Goal: Information Seeking & Learning: Learn about a topic

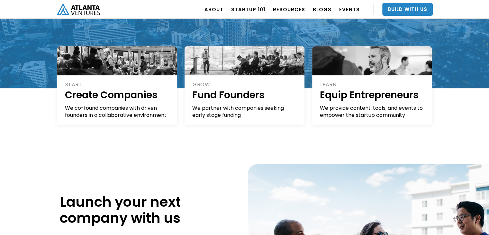
scroll to position [225, 0]
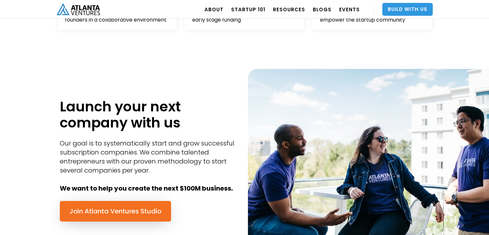
click at [390, 8] on link "Build With Us" at bounding box center [407, 9] width 50 height 13
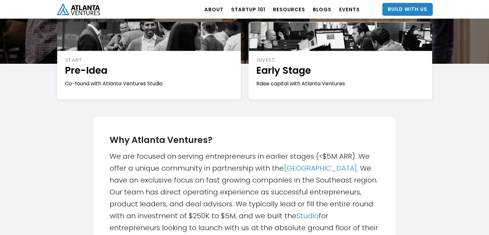
scroll to position [32, 0]
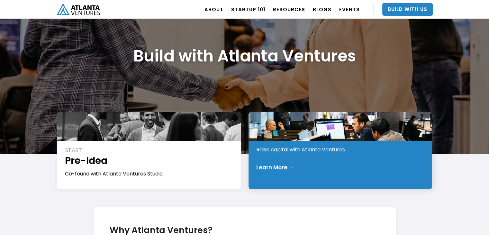
click at [291, 159] on div "INVEST Early Stage Raise capital with Atlanta Ventures Learn More →" at bounding box center [339, 150] width 183 height 77
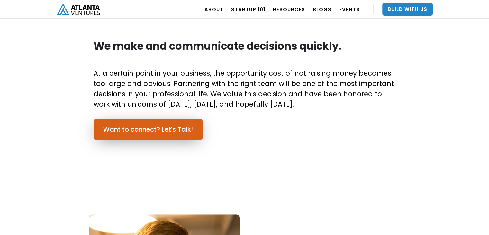
scroll to position [450, 0]
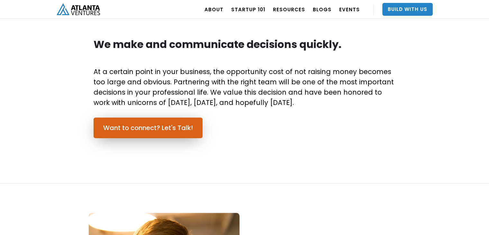
click at [165, 129] on link "Want to connect? Let's Talk!" at bounding box center [147, 127] width 109 height 21
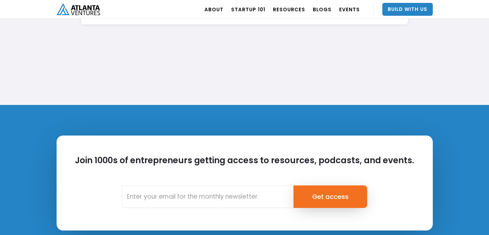
scroll to position [2268, 0]
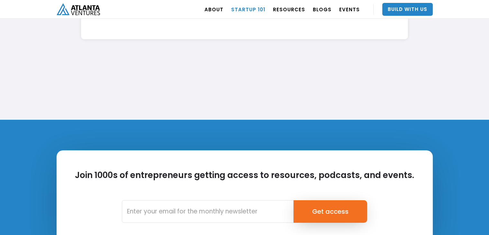
click at [262, 9] on link "Startup 101" at bounding box center [248, 9] width 34 height 18
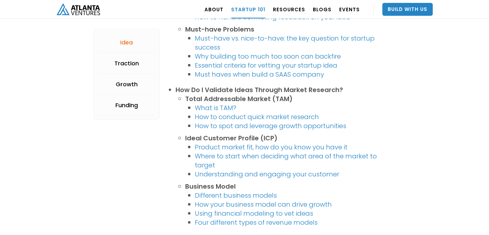
scroll to position [321, 0]
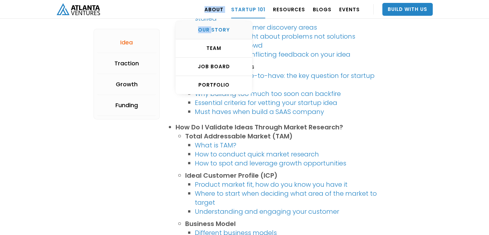
drag, startPoint x: 209, startPoint y: 10, endPoint x: 218, endPoint y: 24, distance: 17.0
click at [218, 18] on div "ABOUT OUR STORY TEAM Job Board PORTFOLIO" at bounding box center [213, 9] width 27 height 18
click at [224, 85] on div "PORTFOLIO" at bounding box center [213, 85] width 76 height 6
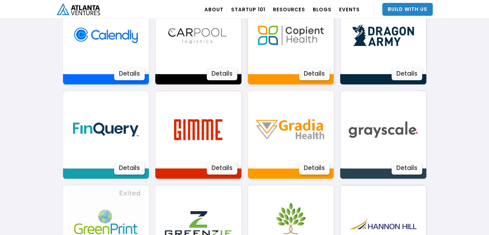
scroll to position [421, 0]
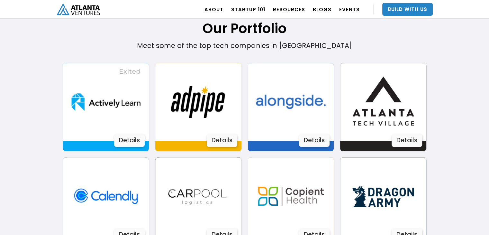
click at [177, 109] on img at bounding box center [197, 101] width 77 height 77
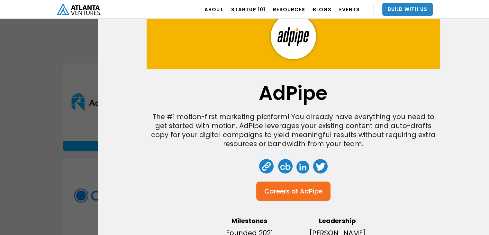
scroll to position [56, 0]
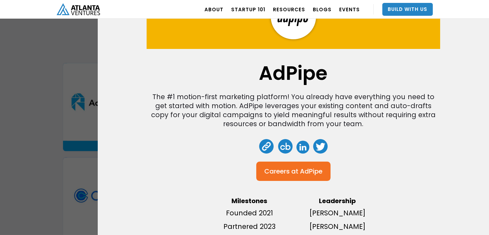
click at [65, 107] on div "AdPipe The #1 motion-first marketing platform! You already have everything you …" at bounding box center [244, 117] width 489 height 235
click at [54, 201] on div "AdPipe The #1 motion-first marketing platform! You already have everything you …" at bounding box center [244, 117] width 489 height 235
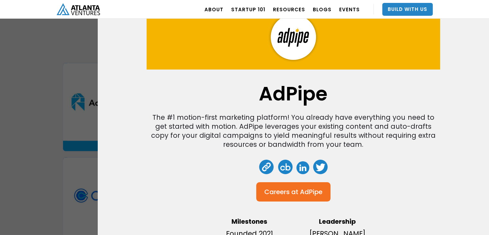
scroll to position [0, 0]
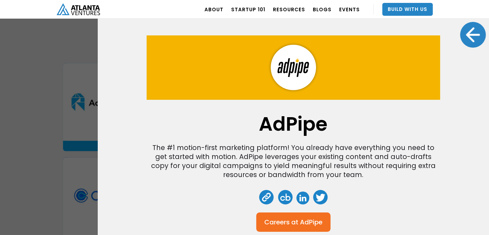
click at [460, 32] on div at bounding box center [473, 35] width 26 height 26
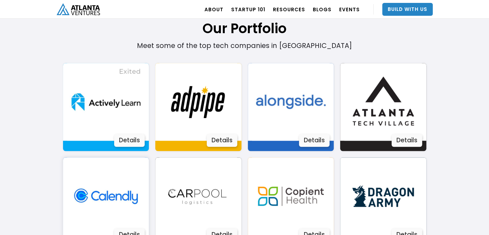
click at [80, 169] on img at bounding box center [105, 195] width 77 height 77
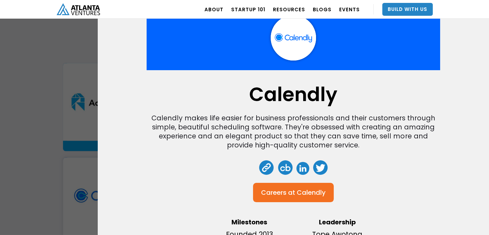
scroll to position [53, 0]
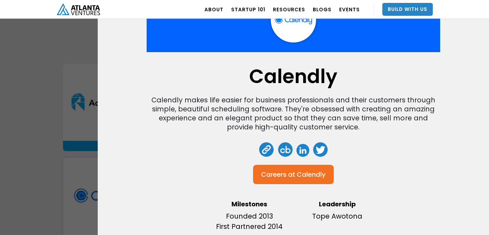
click at [93, 112] on div "Calendly Calendly makes life easier for business professionals and their custom…" at bounding box center [244, 117] width 489 height 235
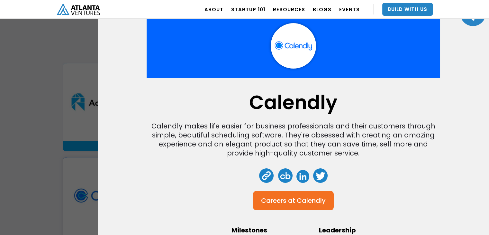
scroll to position [0, 0]
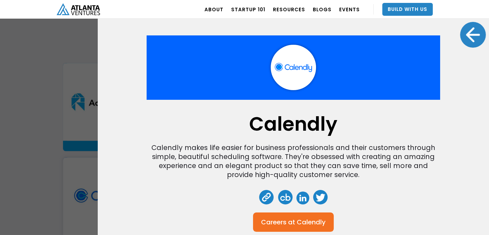
click at [474, 29] on div at bounding box center [473, 35] width 26 height 26
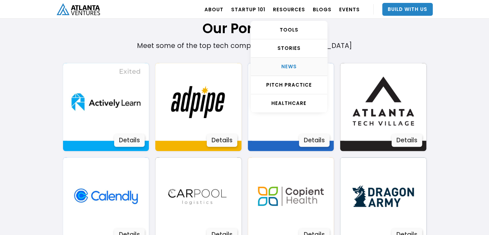
scroll to position [228, 0]
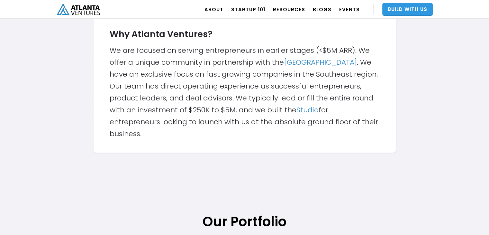
click at [405, 14] on link "Build With Us" at bounding box center [407, 9] width 50 height 13
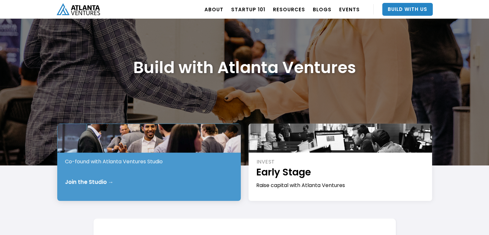
scroll to position [64, 0]
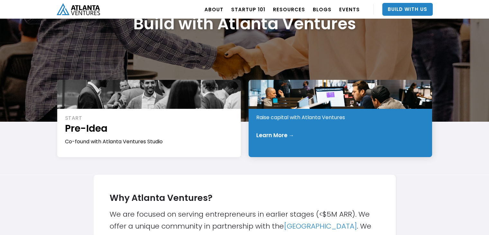
click at [272, 130] on div "INVEST Early Stage Raise capital with Atlanta Ventures Learn More →" at bounding box center [339, 118] width 183 height 77
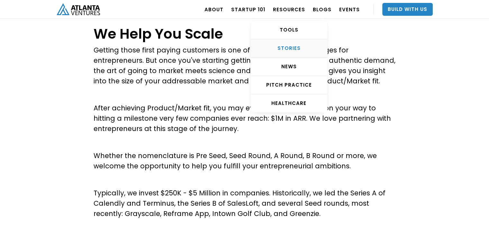
scroll to position [257, 0]
